Goal: Transaction & Acquisition: Purchase product/service

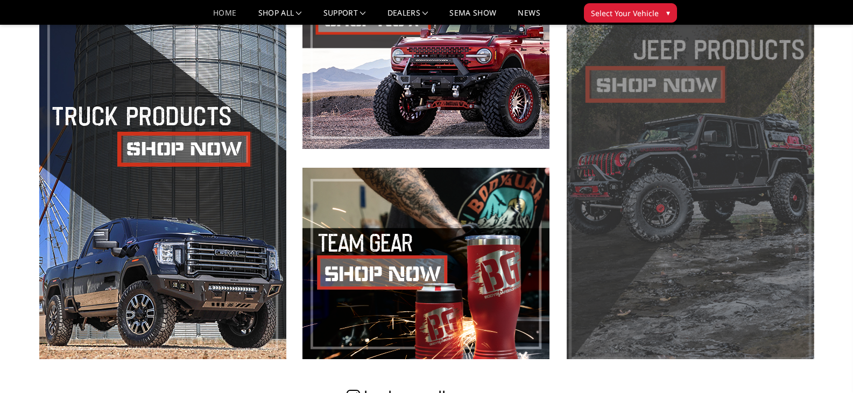
scroll to position [538, 0]
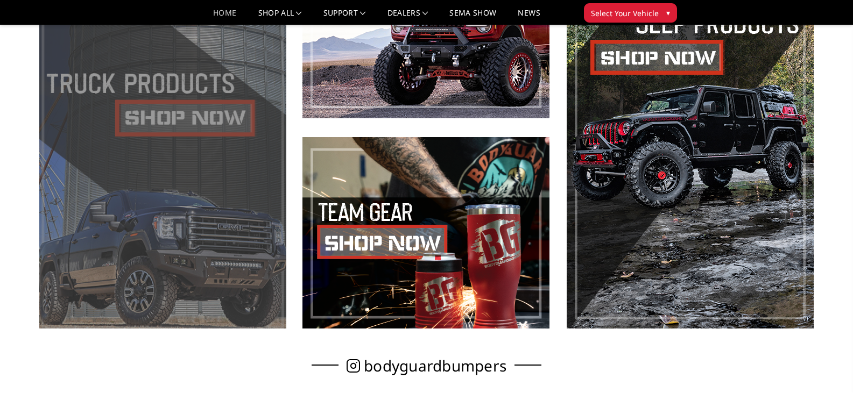
click at [194, 176] on span at bounding box center [162, 128] width 247 height 402
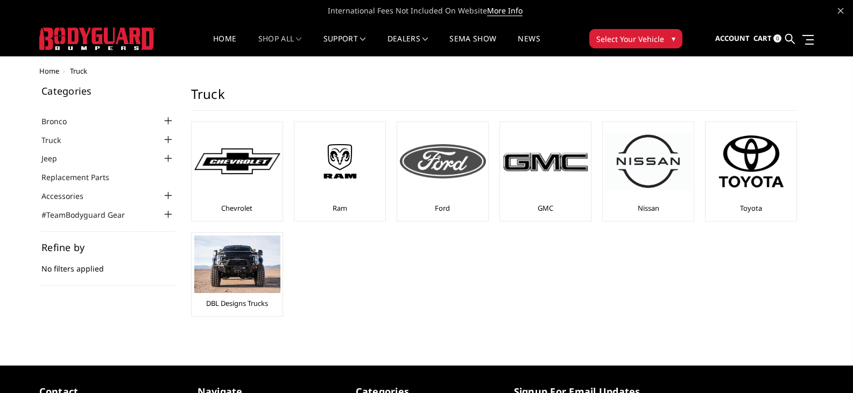
click at [427, 161] on img at bounding box center [443, 161] width 86 height 34
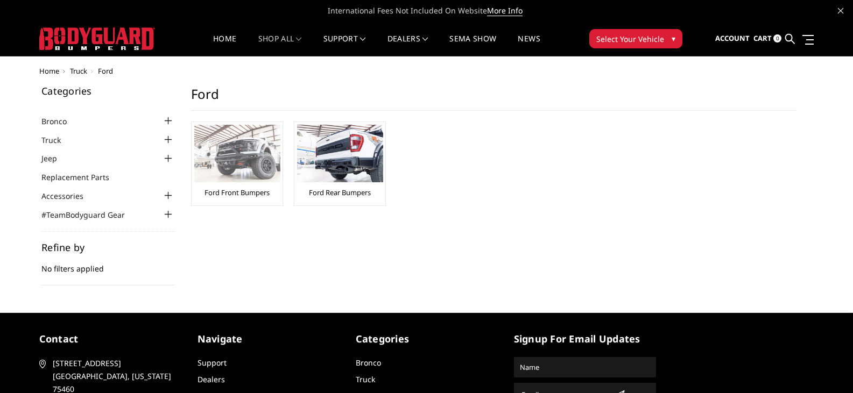
click at [245, 156] on img at bounding box center [237, 154] width 86 height 58
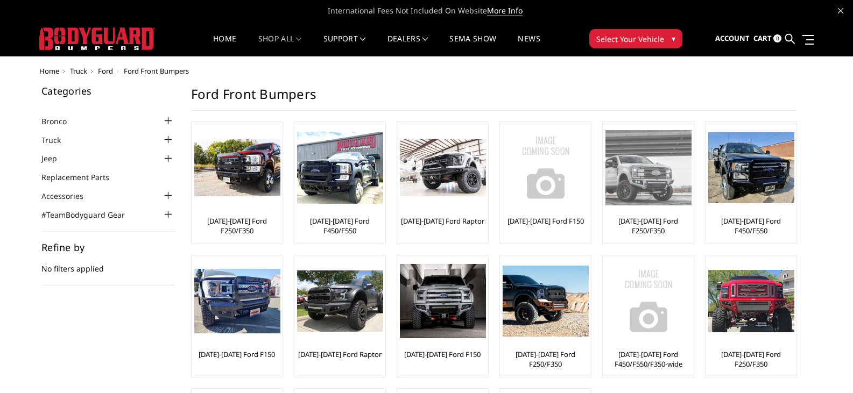
click at [643, 227] on link "[DATE]-[DATE] Ford F250/F350" at bounding box center [648, 225] width 86 height 19
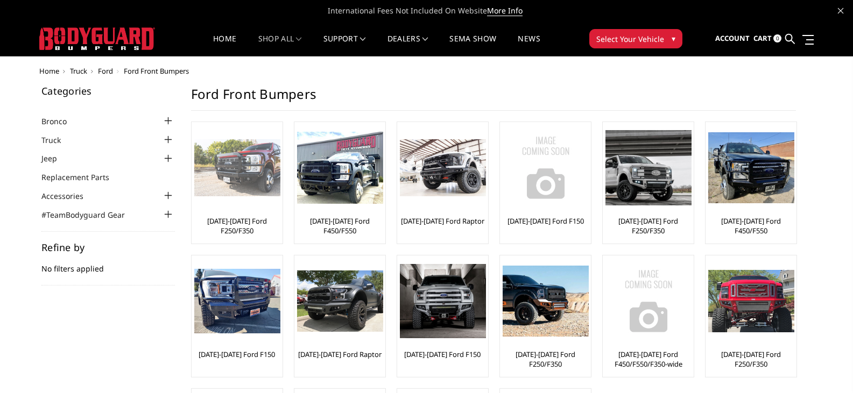
click at [238, 187] on img at bounding box center [237, 168] width 86 height 58
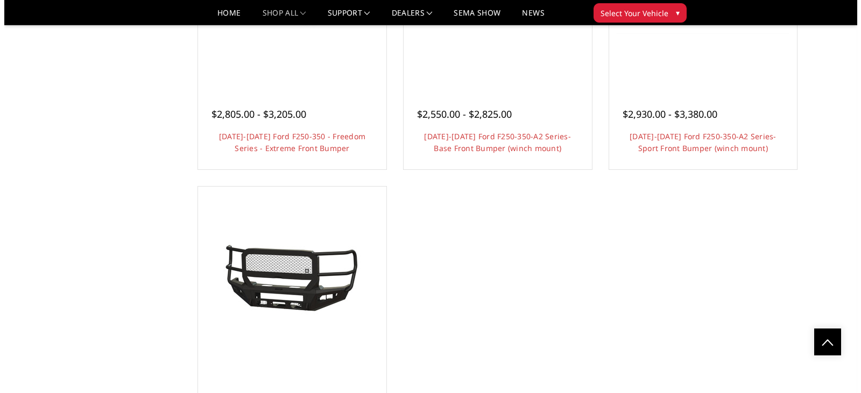
scroll to position [968, 0]
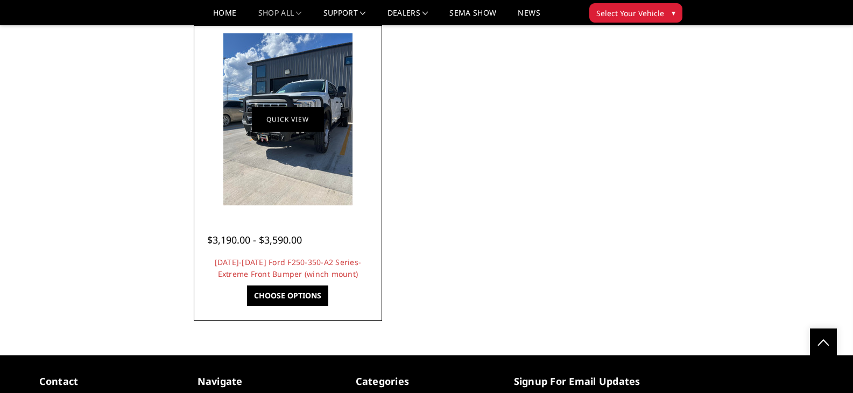
click at [281, 121] on link "Quick view" at bounding box center [288, 119] width 72 height 25
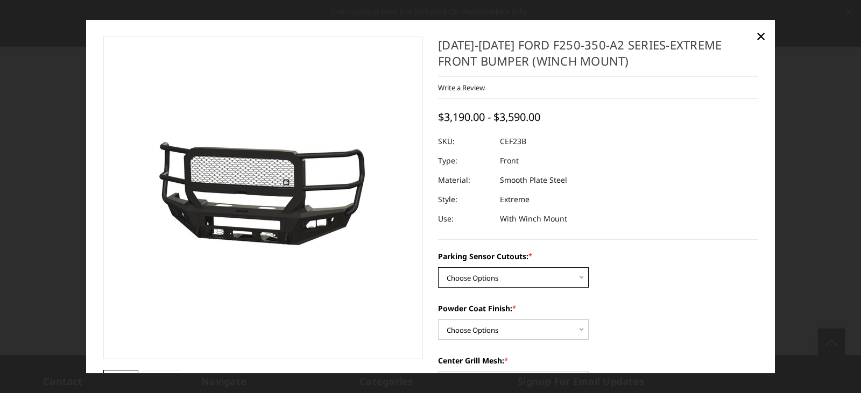
click at [577, 278] on select "Choose Options No-Without Parking Sensor Cutouts Yes-With Parking Sensor Cutouts" at bounding box center [513, 277] width 151 height 20
select select "2421"
click at [438, 267] on select "Choose Options No-Without Parking Sensor Cutouts Yes-With Parking Sensor Cutouts" at bounding box center [513, 277] width 151 height 20
click at [569, 328] on select "Choose Options Bare Metal Textured Black Powder Coat" at bounding box center [513, 330] width 151 height 20
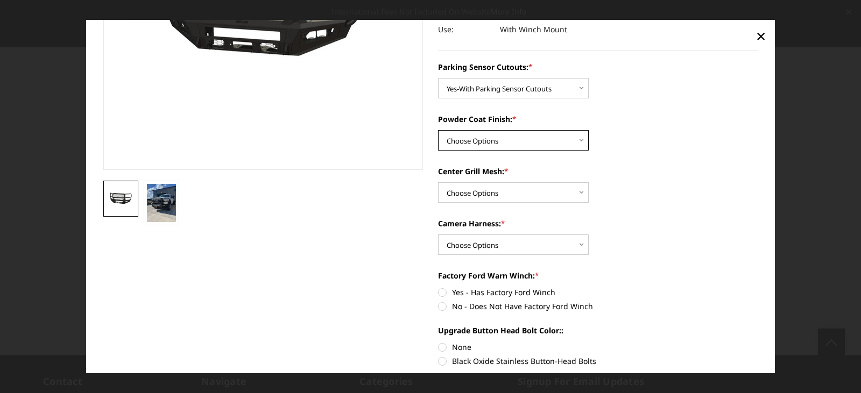
scroll to position [215, 0]
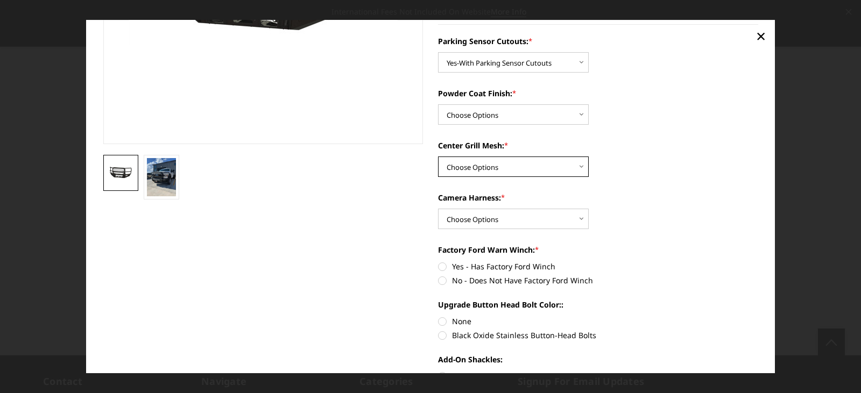
click at [571, 168] on select "Choose Options With Center Grill Mesh Without Center Grill Mesh" at bounding box center [513, 167] width 151 height 20
select select "2424"
click at [438, 157] on select "Choose Options With Center Grill Mesh Without Center Grill Mesh" at bounding box center [513, 167] width 151 height 20
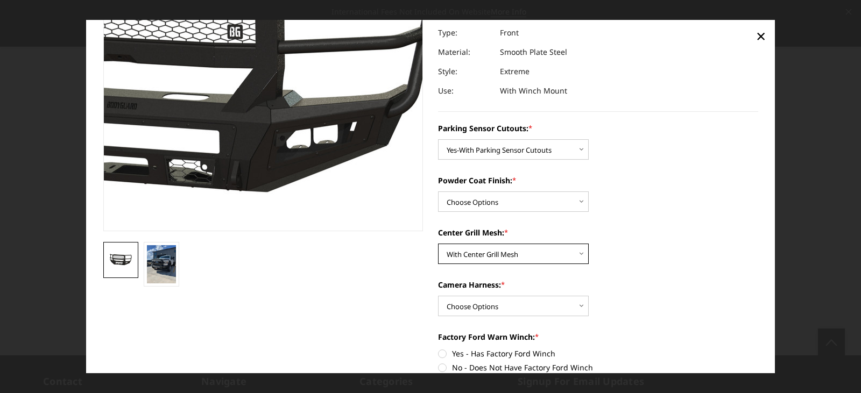
scroll to position [269, 0]
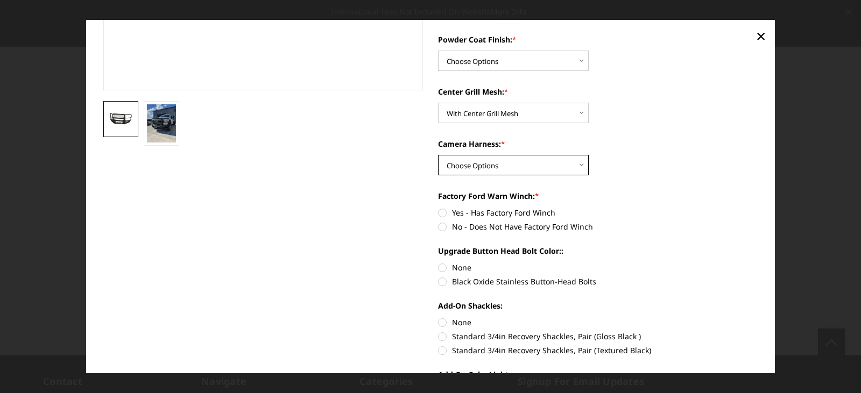
click at [567, 162] on select "Choose Options WITH Camera Harness WITHOUT Camera Harness" at bounding box center [513, 165] width 151 height 20
select select "2426"
click at [438, 155] on select "Choose Options WITH Camera Harness WITHOUT Camera Harness" at bounding box center [513, 165] width 151 height 20
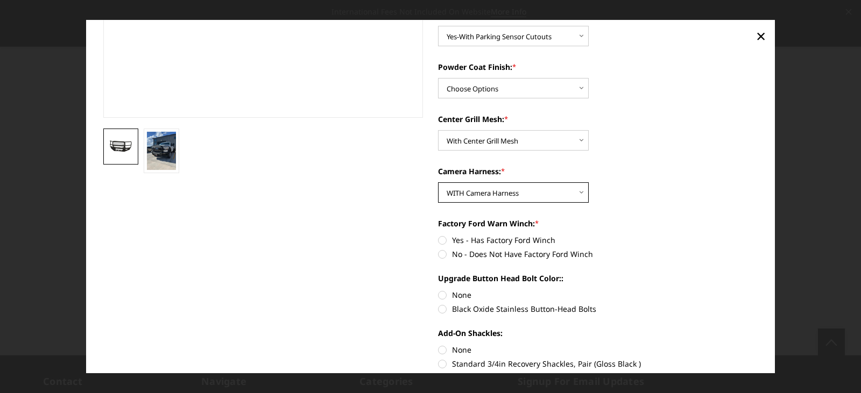
scroll to position [215, 0]
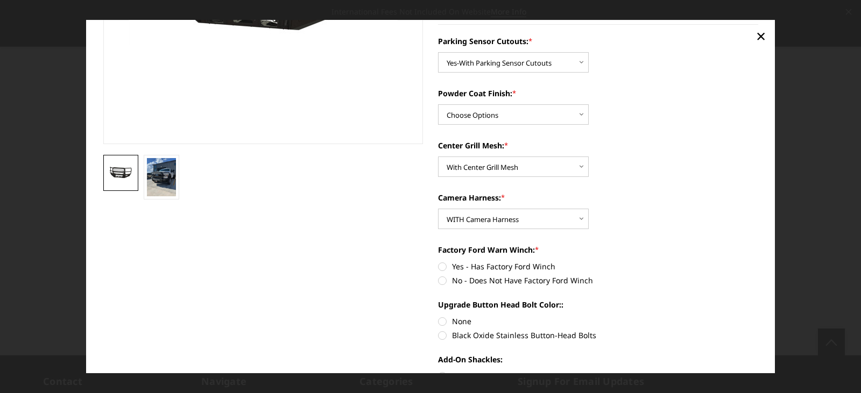
click at [439, 280] on label "No - Does Not Have Factory Ford Winch" at bounding box center [598, 280] width 320 height 11
click at [758, 261] on input "No - Does Not Have Factory Ford Winch" at bounding box center [758, 261] width 1 height 1
radio input "true"
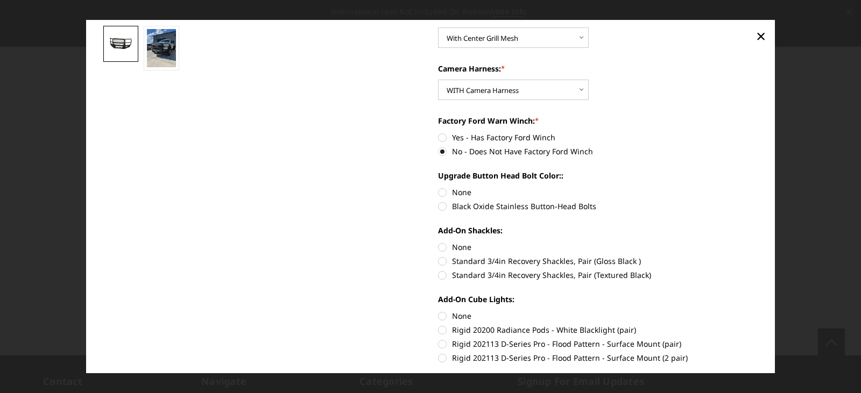
scroll to position [75, 0]
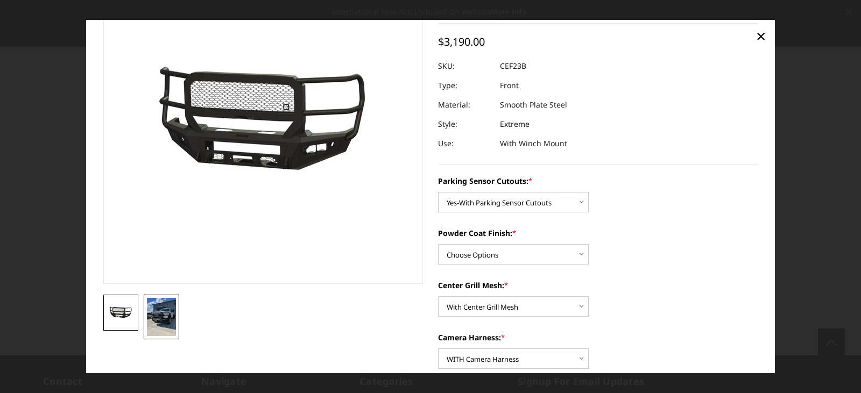
click at [161, 322] on img at bounding box center [161, 317] width 29 height 38
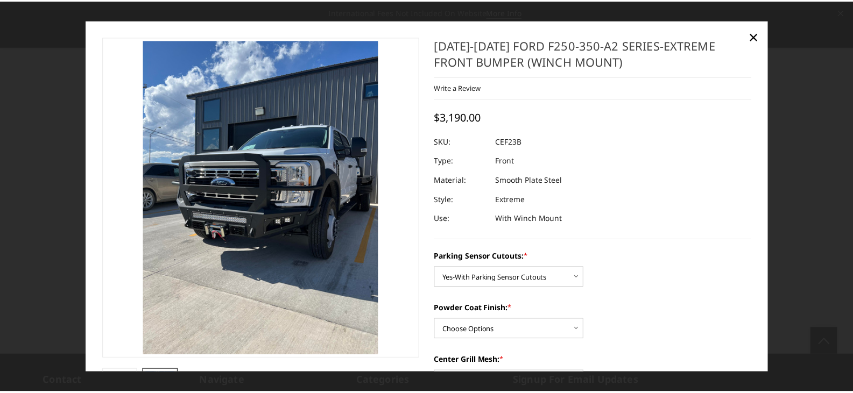
scroll to position [0, 0]
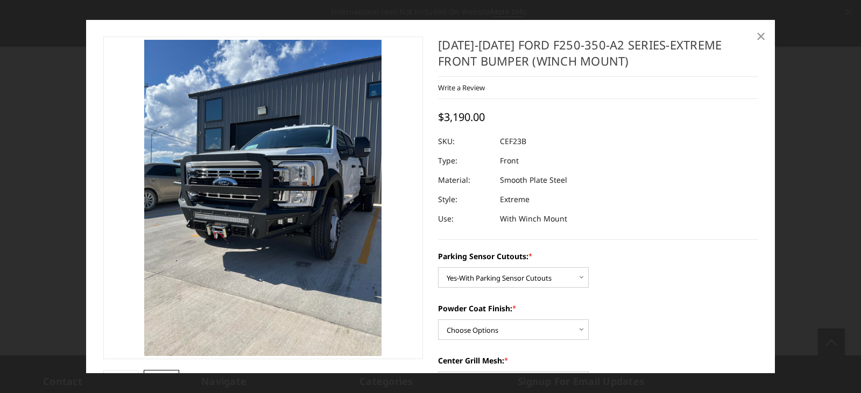
click at [760, 37] on span "×" at bounding box center [761, 35] width 10 height 23
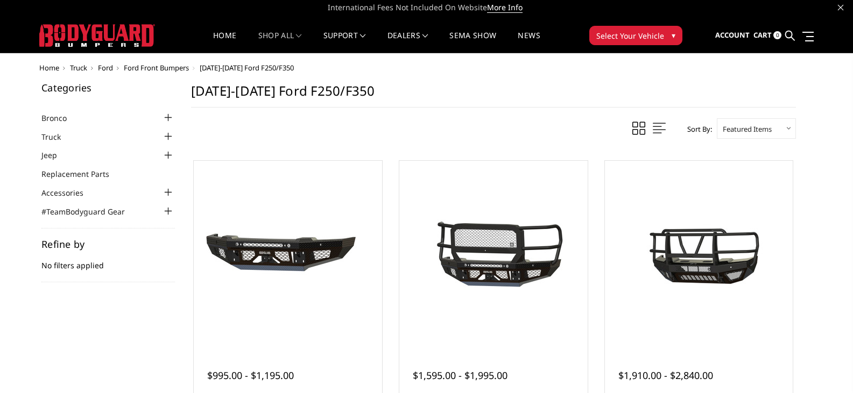
scroll to position [54, 0]
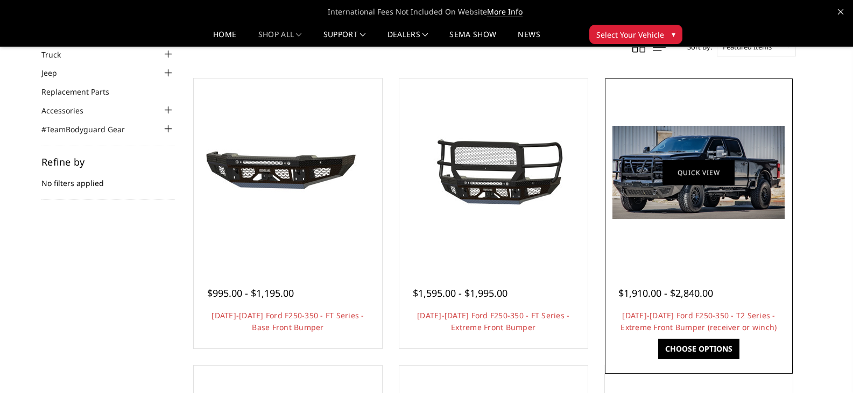
click at [690, 192] on img at bounding box center [698, 172] width 172 height 93
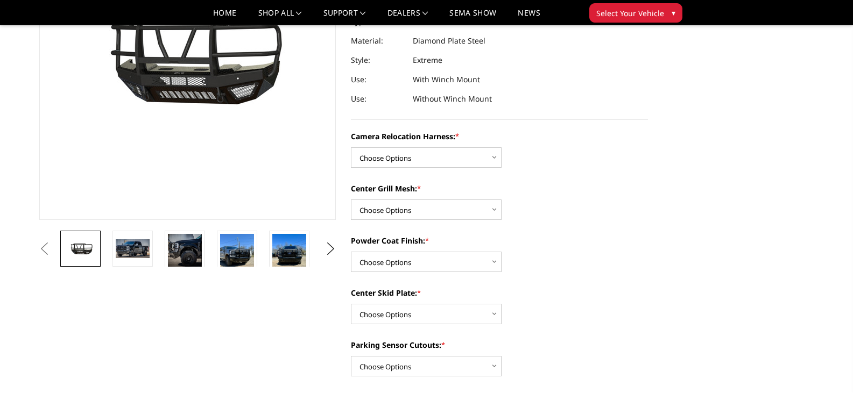
scroll to position [161, 0]
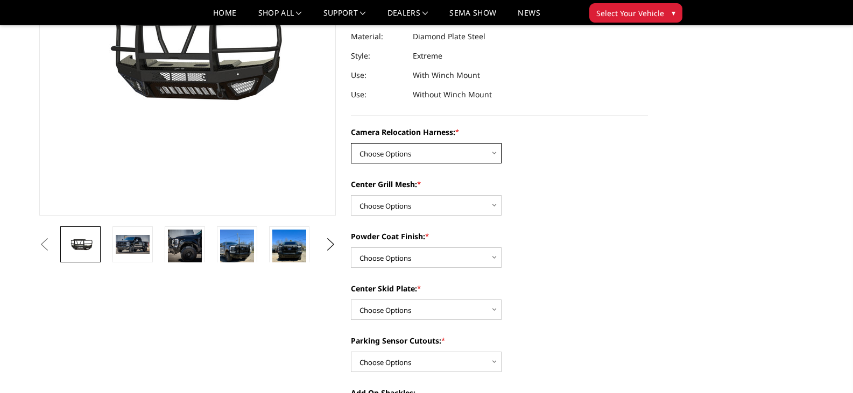
click at [494, 155] on select "Choose Options Without camera harness With camera harness" at bounding box center [426, 153] width 151 height 20
select select "3753"
click at [351, 143] on select "Choose Options Without camera harness With camera harness" at bounding box center [426, 153] width 151 height 20
click at [463, 204] on select "Choose Options Without expanded metal With expanded metal" at bounding box center [426, 205] width 151 height 20
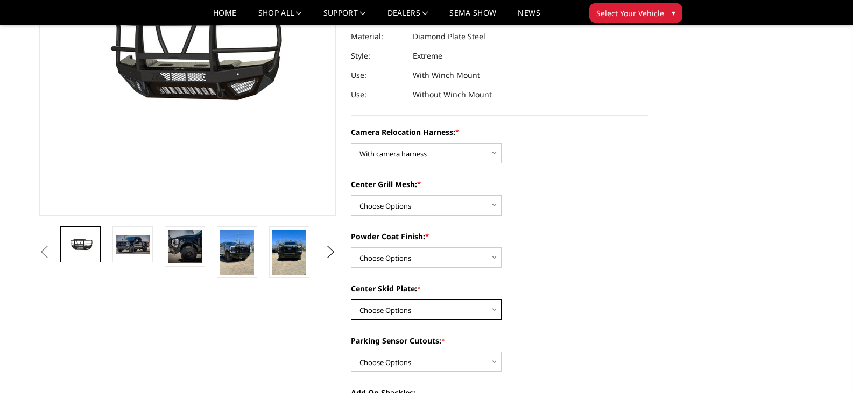
click at [477, 308] on select "Choose Options Winch Mount Skid Plate Standard Skid Plate (included) 2" Receive…" at bounding box center [426, 310] width 151 height 20
select select "3745"
click at [351, 300] on select "Choose Options Winch Mount Skid Plate Standard Skid Plate (included) 2" Receive…" at bounding box center [426, 310] width 151 height 20
click at [130, 242] on img at bounding box center [133, 244] width 34 height 18
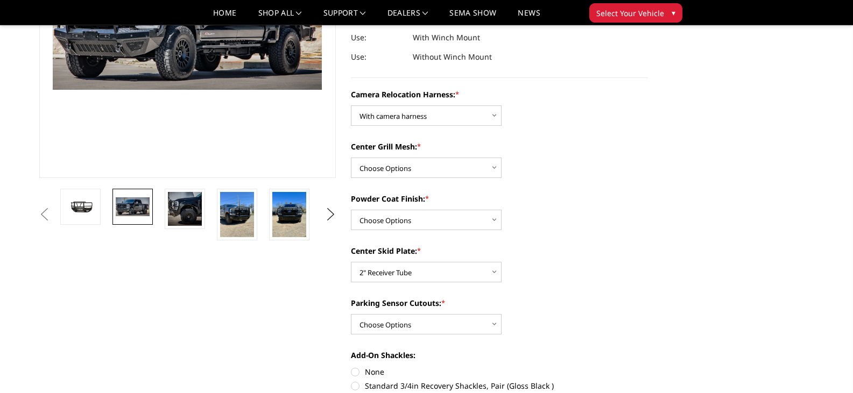
scroll to position [215, 0]
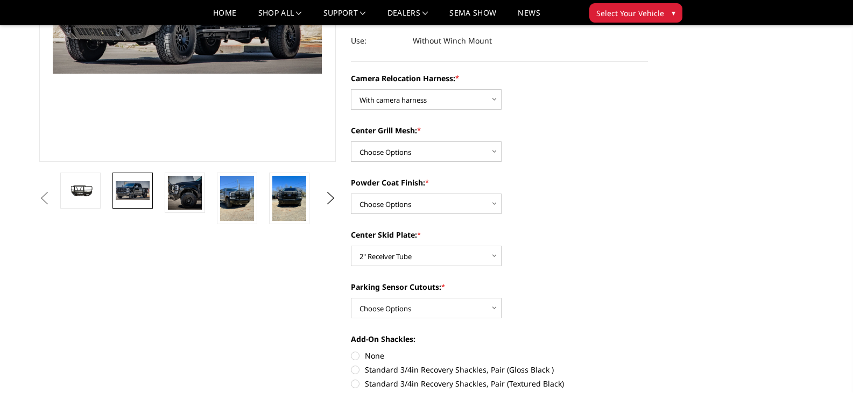
drag, startPoint x: 181, startPoint y: 186, endPoint x: 175, endPoint y: 187, distance: 5.4
click at [181, 187] on img at bounding box center [185, 193] width 34 height 34
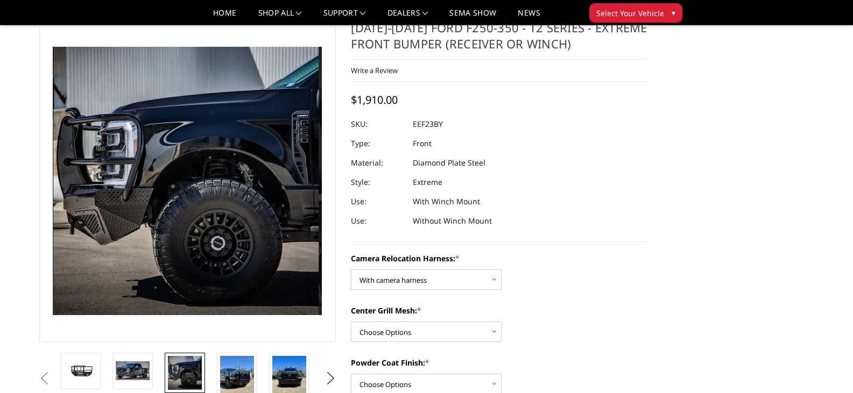
scroll to position [54, 0]
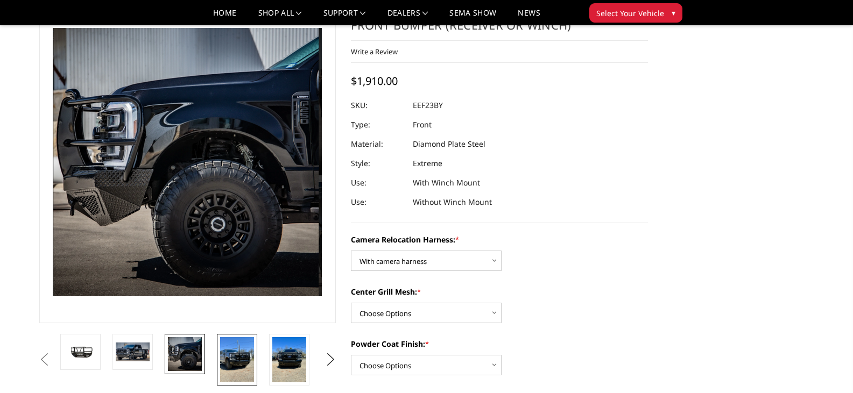
click at [227, 348] on img at bounding box center [237, 359] width 34 height 45
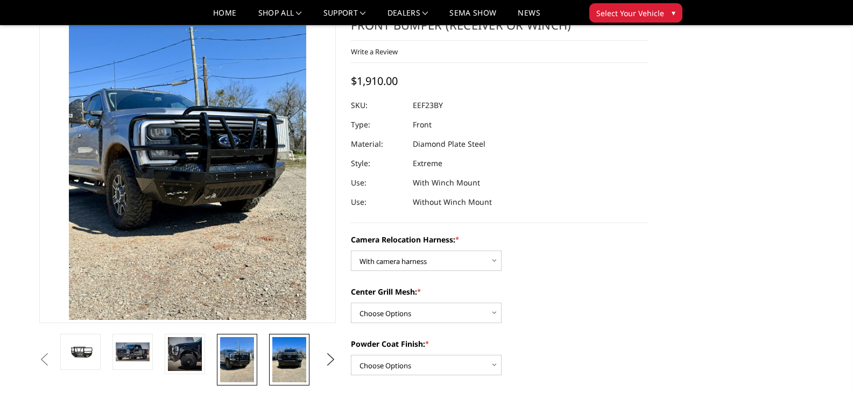
click at [293, 356] on img at bounding box center [289, 359] width 34 height 45
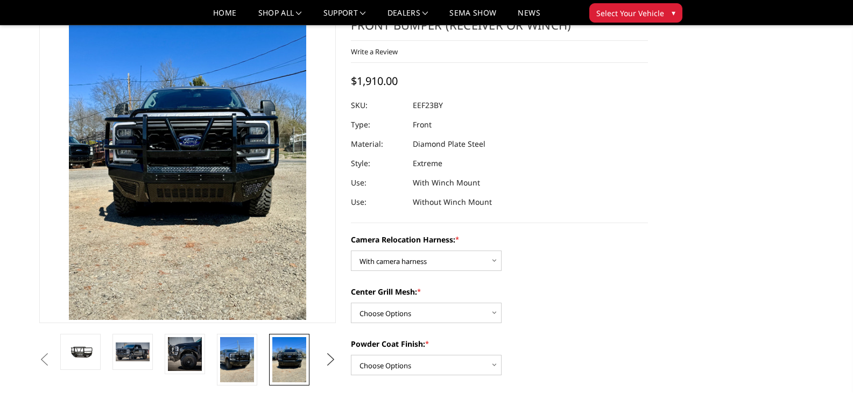
click at [333, 359] on button "Next" at bounding box center [330, 360] width 16 height 16
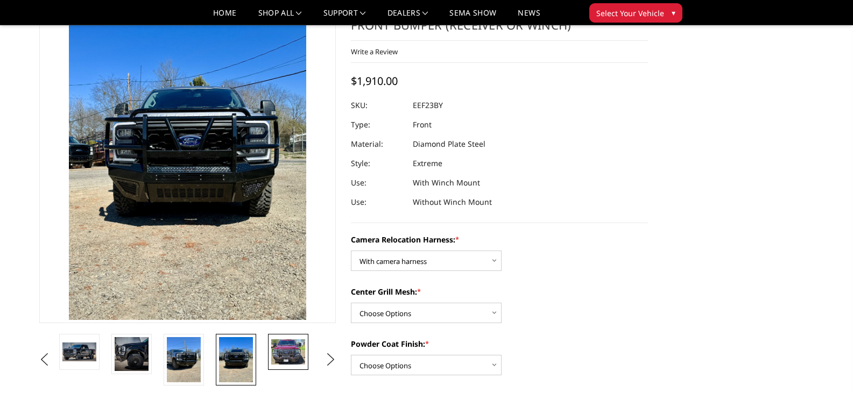
click at [299, 358] on img at bounding box center [288, 352] width 34 height 25
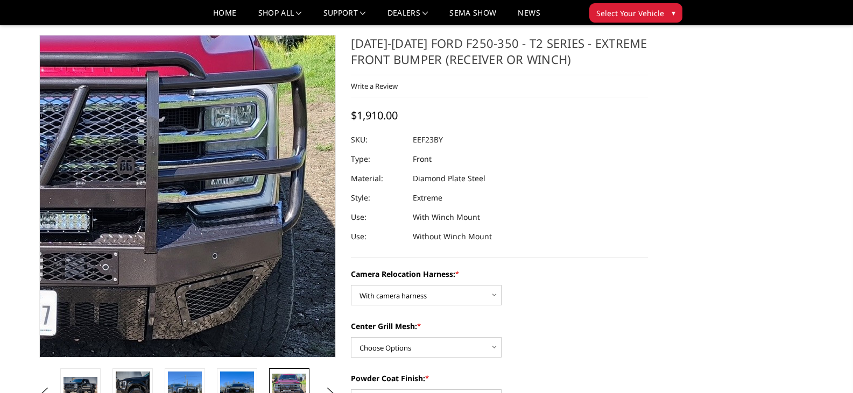
scroll to position [0, 0]
